Goal: Find specific page/section: Find specific page/section

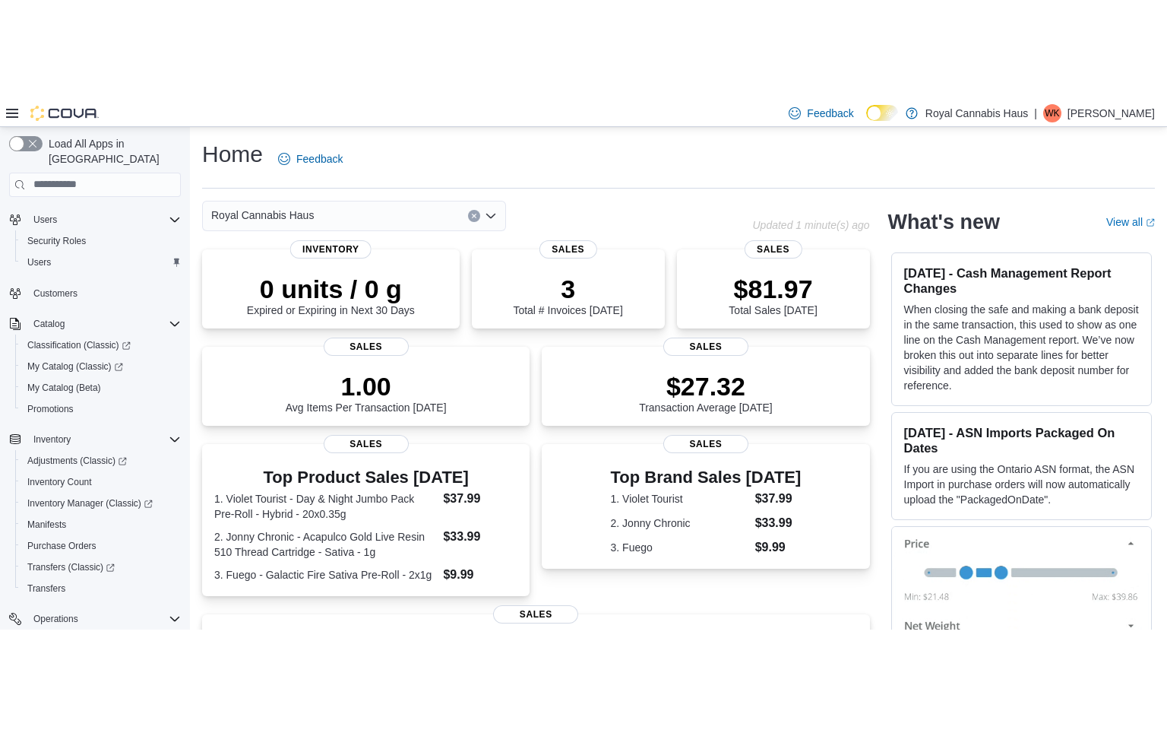
scroll to position [58, 0]
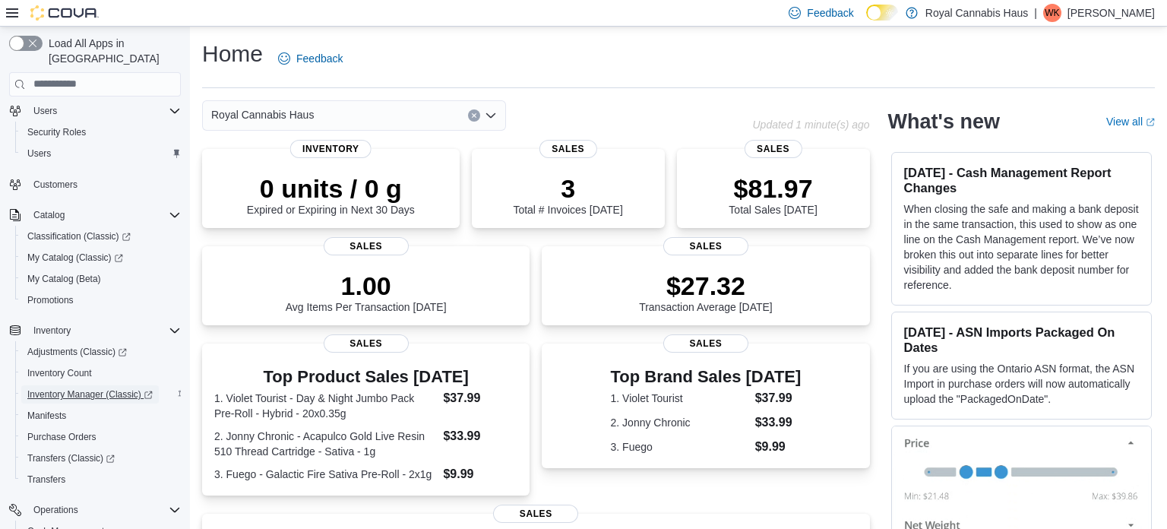
click at [73, 388] on span "Inventory Manager (Classic)" at bounding box center [89, 394] width 125 height 12
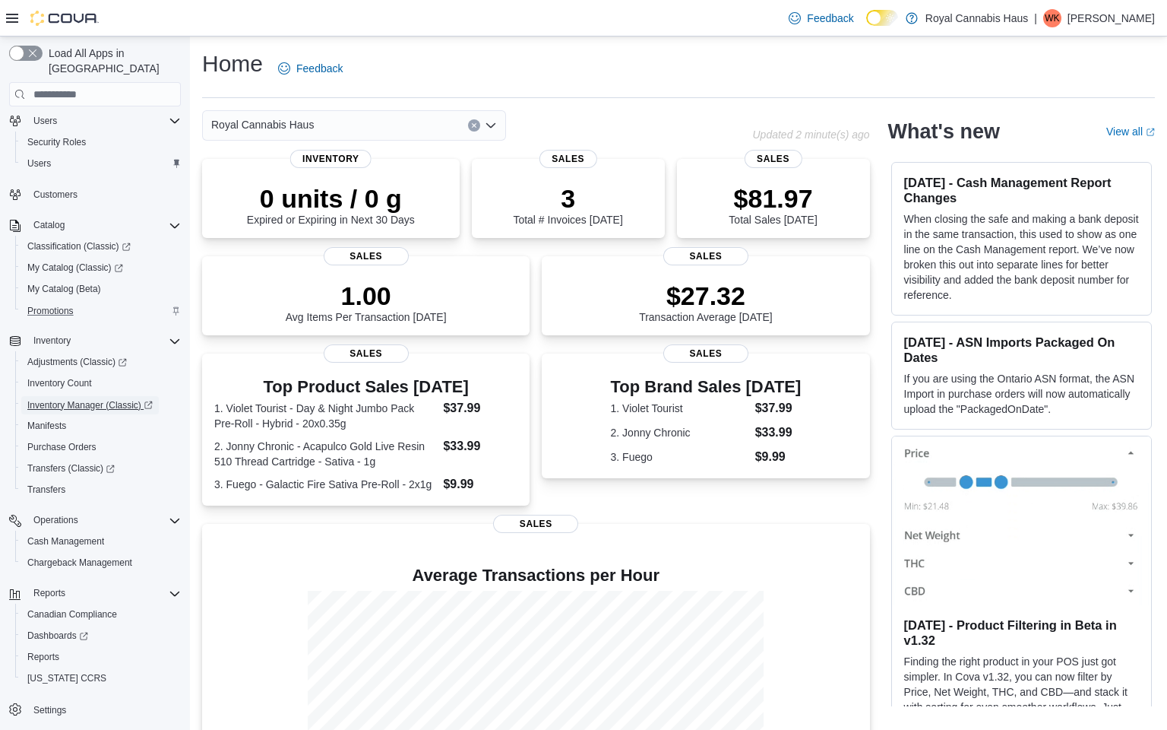
scroll to position [0, 0]
